Goal: Transaction & Acquisition: Download file/media

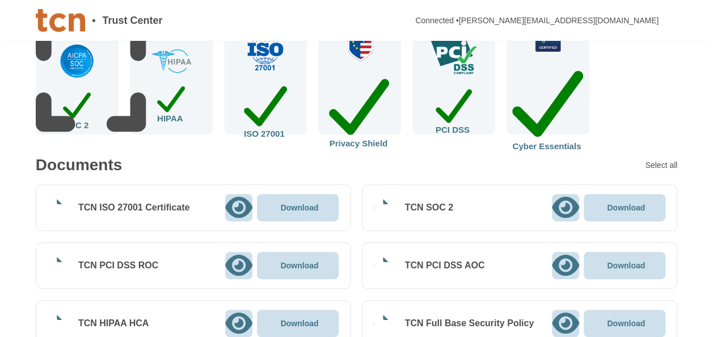
scroll to position [208, 0]
click at [612, 204] on p "Download" at bounding box center [626, 208] width 38 height 8
click at [561, 202] on icon at bounding box center [565, 207] width 27 height 24
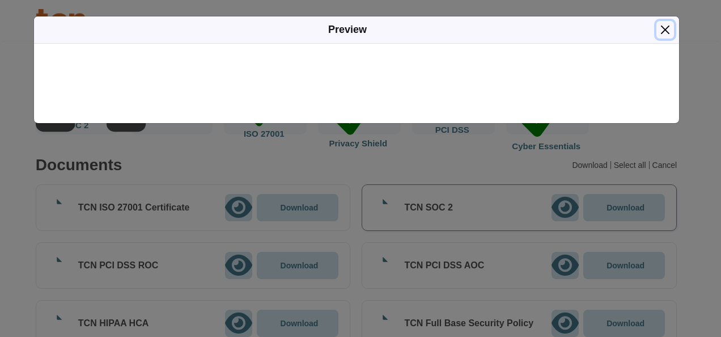
click at [665, 29] on button "Close" at bounding box center [666, 30] width 18 height 18
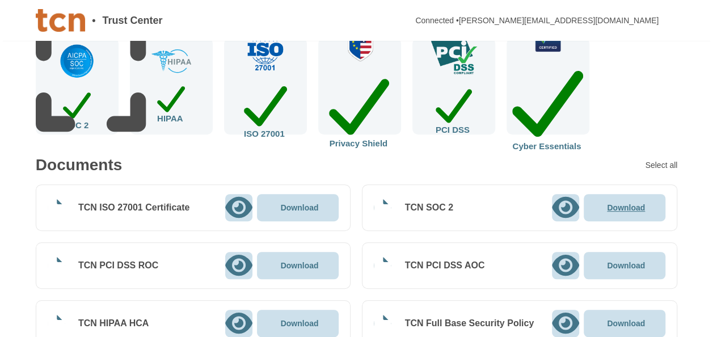
click at [620, 205] on p "Download" at bounding box center [626, 208] width 38 height 8
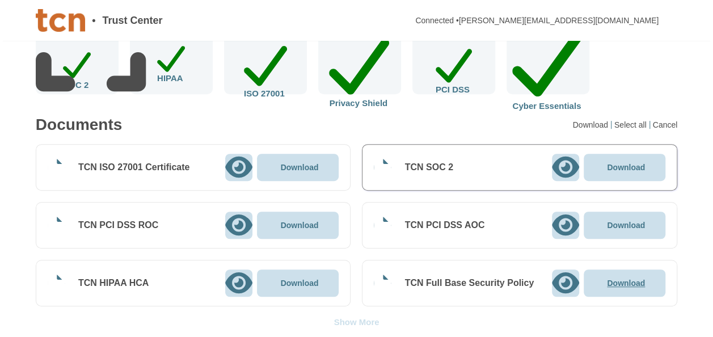
scroll to position [264, 0]
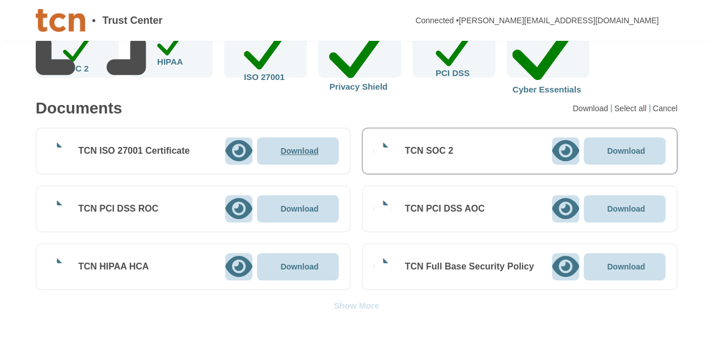
click at [302, 151] on p "Download" at bounding box center [300, 151] width 38 height 8
